Goal: Browse casually

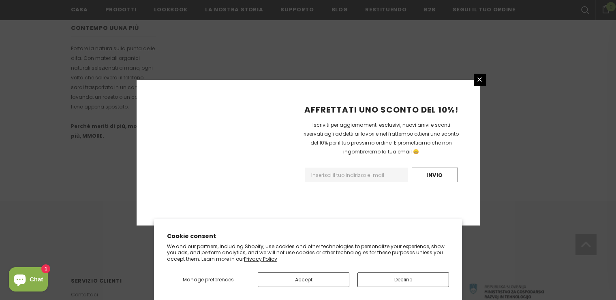
scroll to position [530, 0]
